Goal: Information Seeking & Learning: Learn about a topic

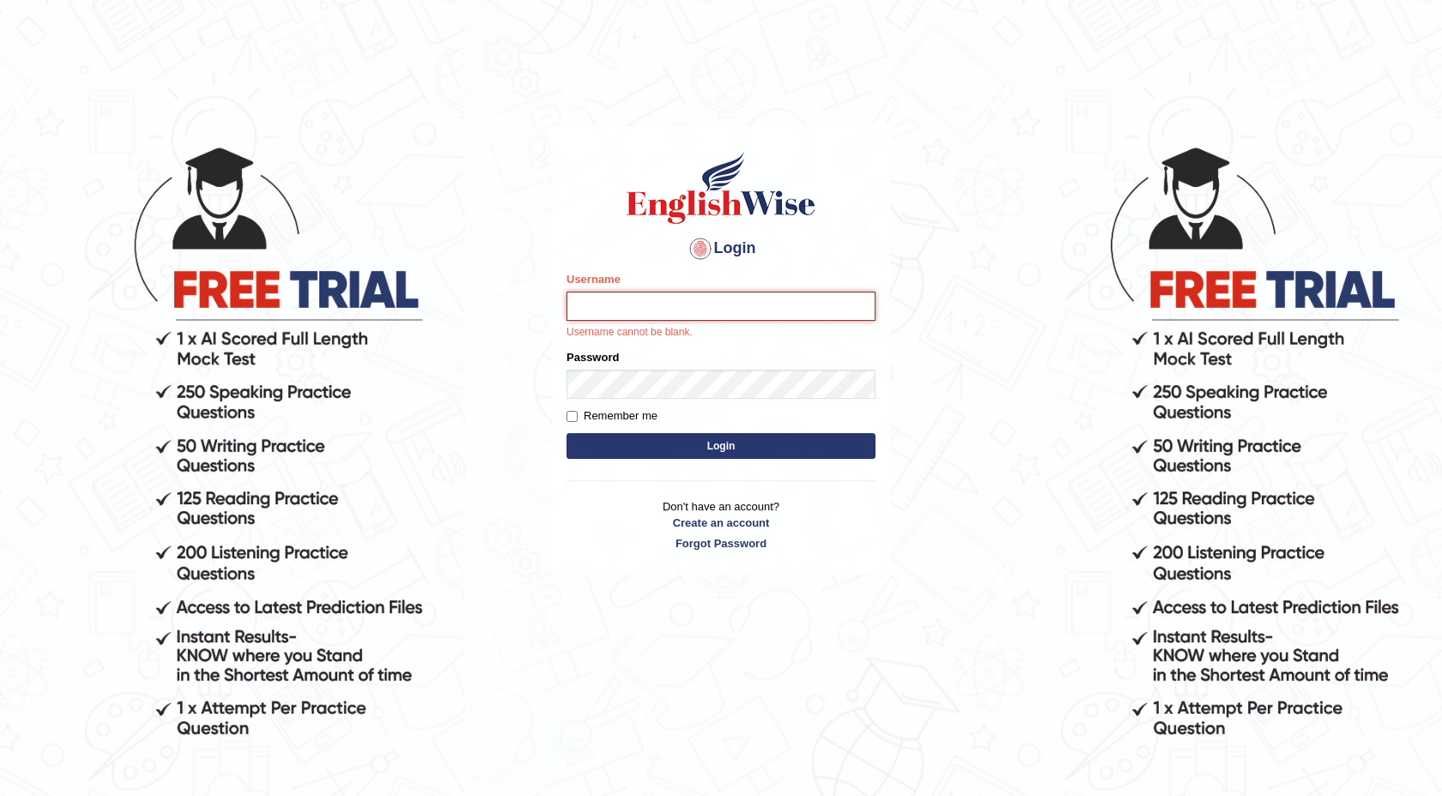
click at [725, 308] on input "Username" at bounding box center [720, 306] width 309 height 29
type input "isuruchinthaka"
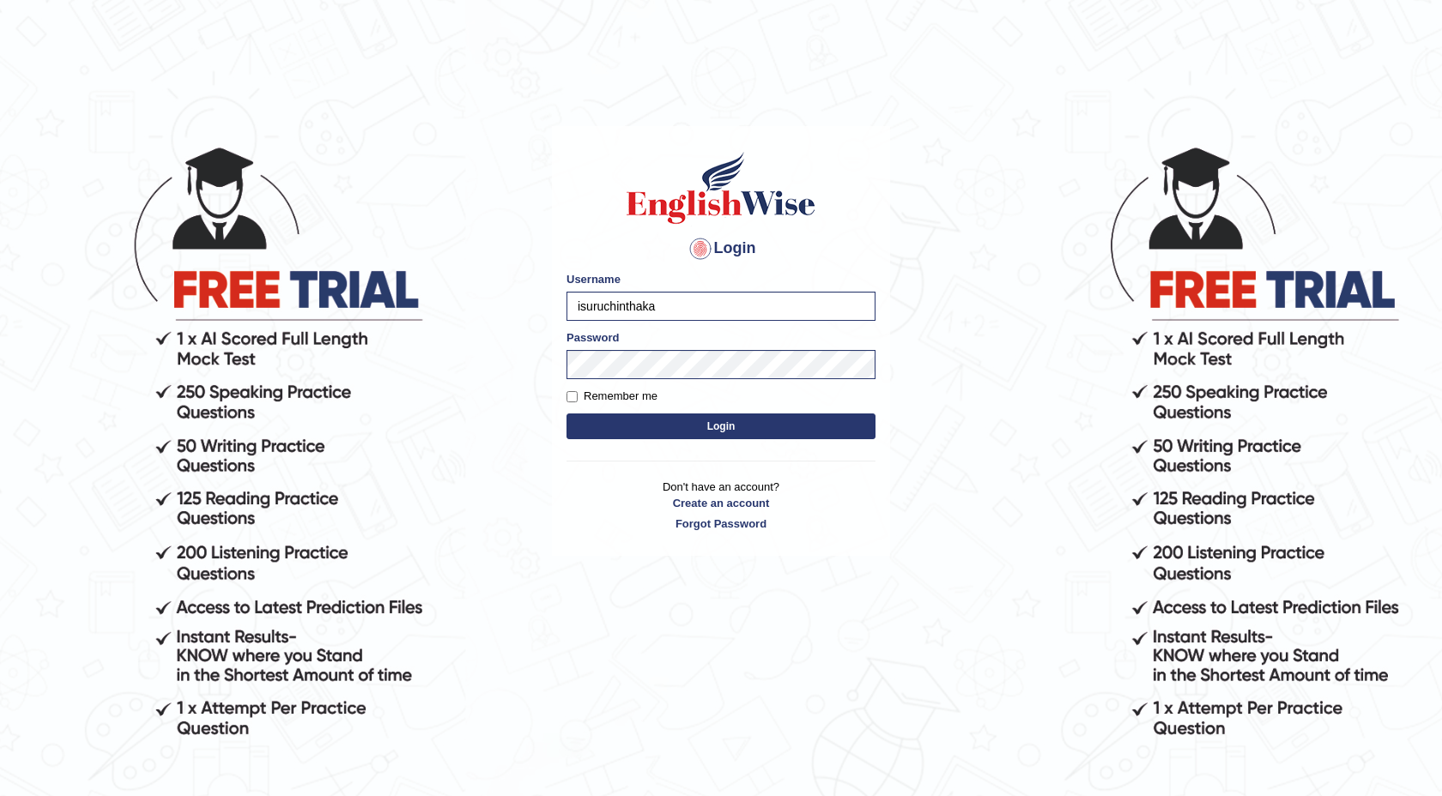
click at [718, 416] on button "Login" at bounding box center [720, 427] width 309 height 26
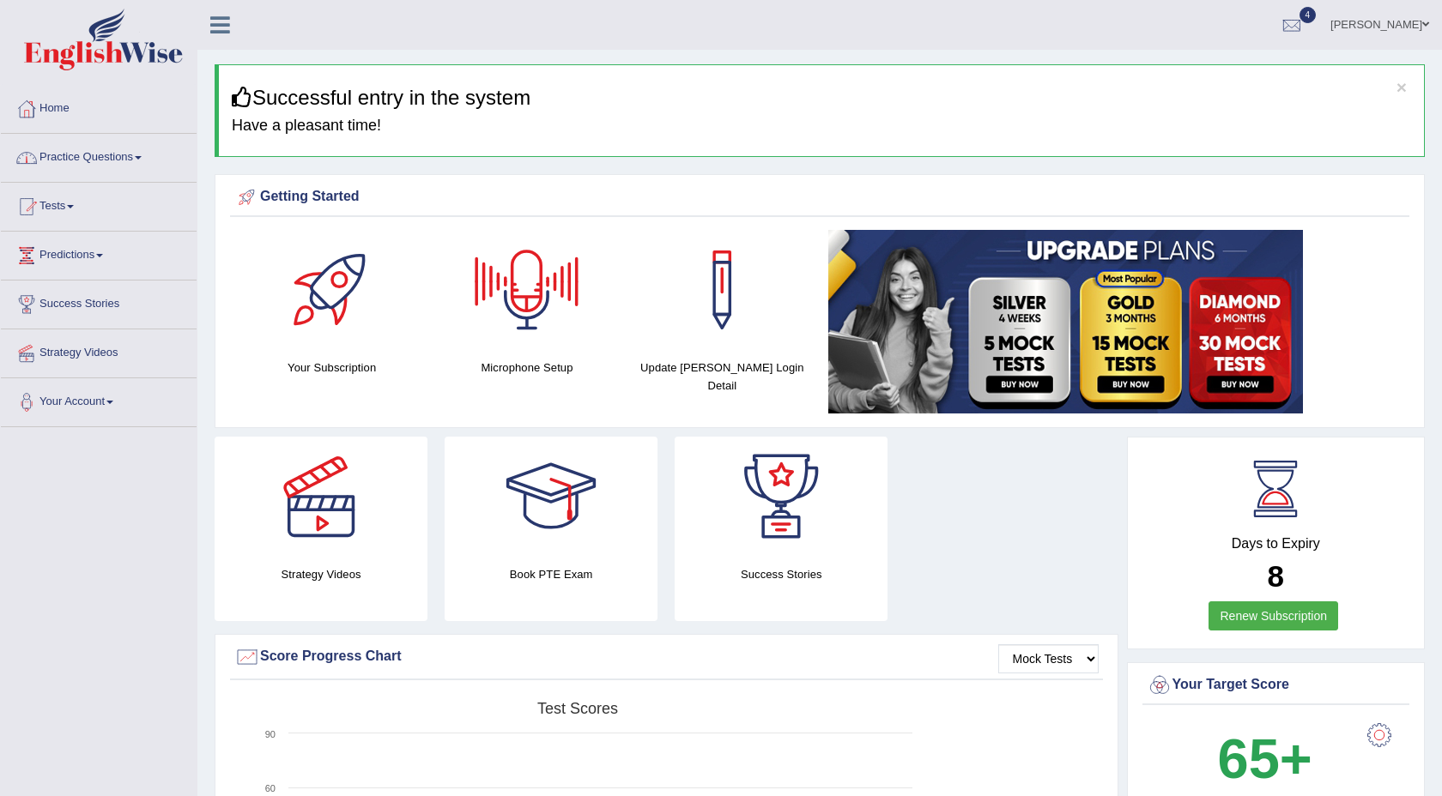
click at [143, 159] on link "Practice Questions" at bounding box center [99, 155] width 196 height 43
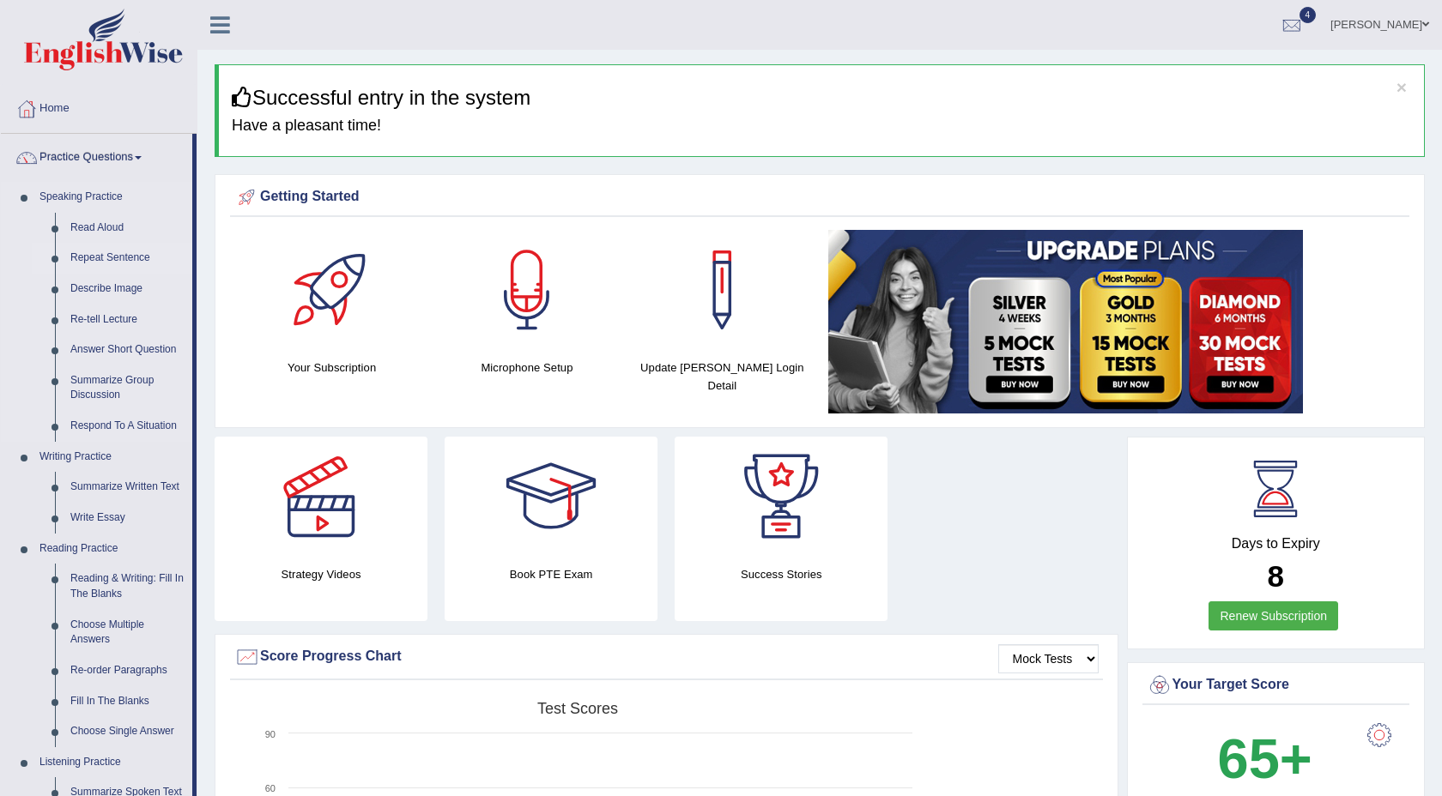
click at [133, 255] on link "Repeat Sentence" at bounding box center [128, 258] width 130 height 31
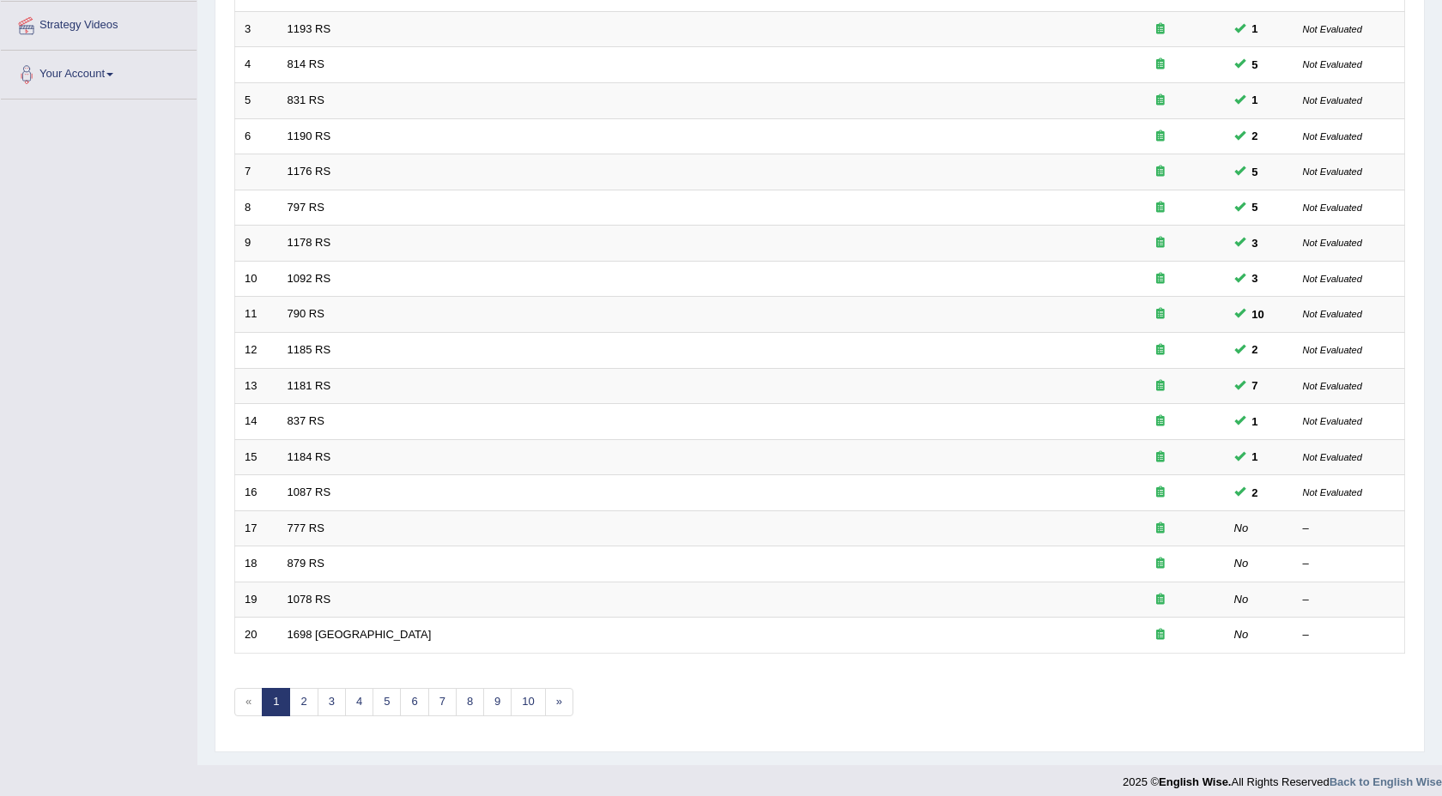
scroll to position [340, 0]
